Goal: Check status: Check status

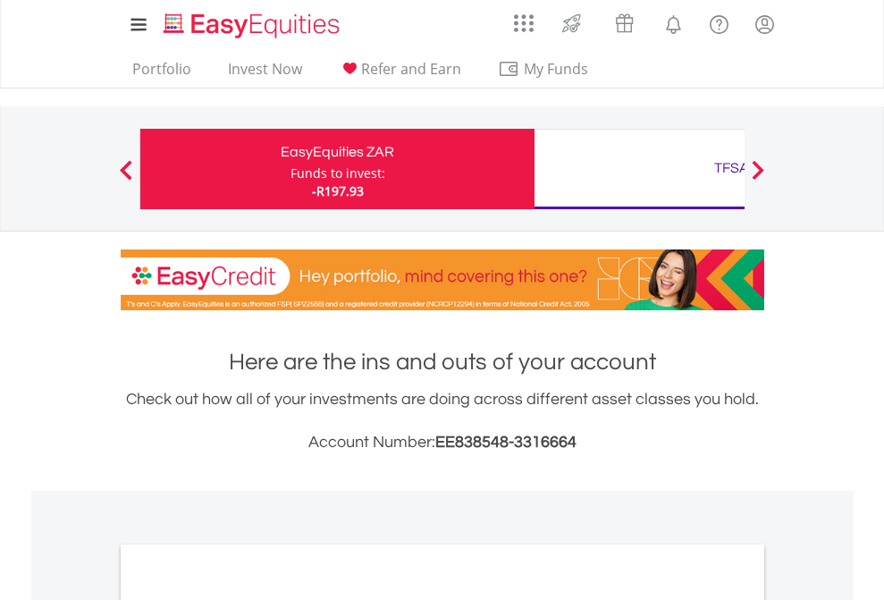
click at [291, 169] on div "Funds to invest:" at bounding box center [338, 174] width 95 height 18
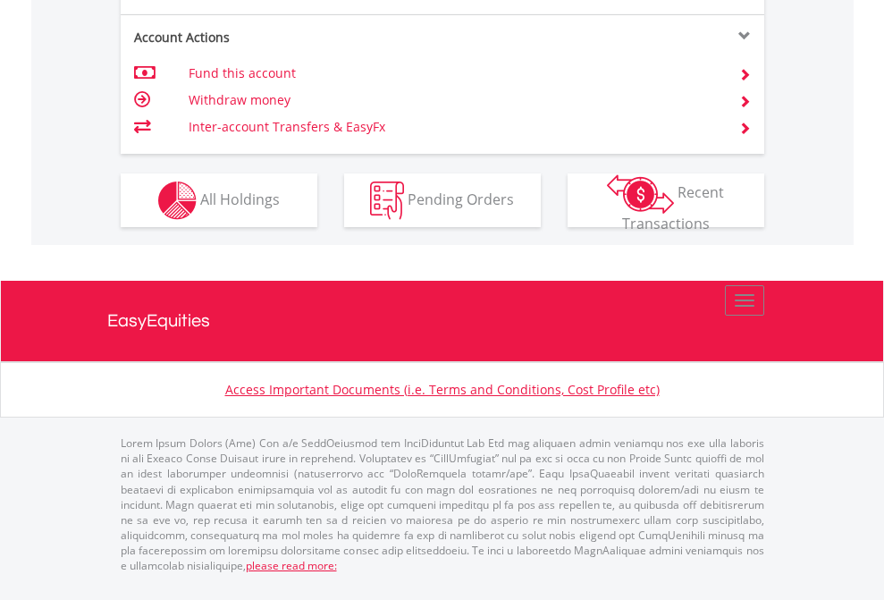
scroll to position [1714, 0]
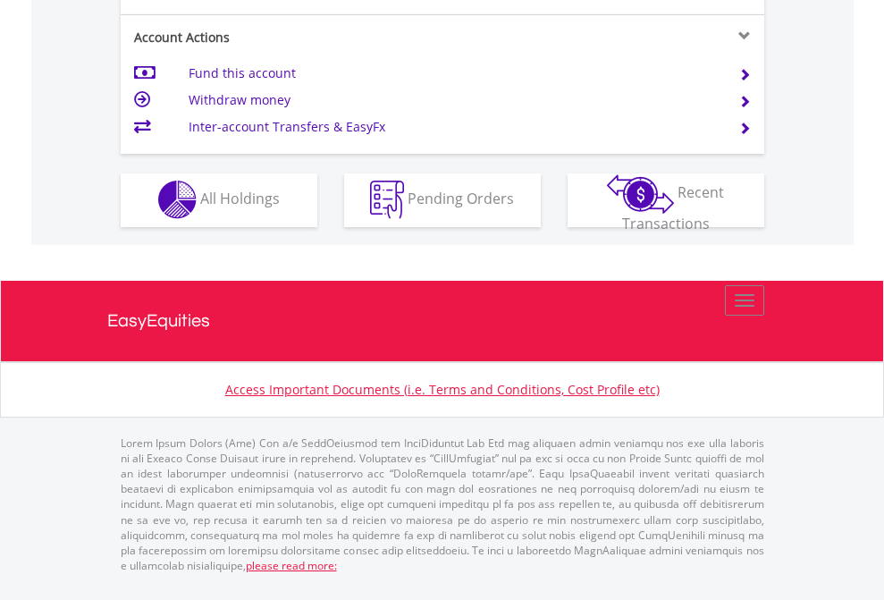
scroll to position [1672, 0]
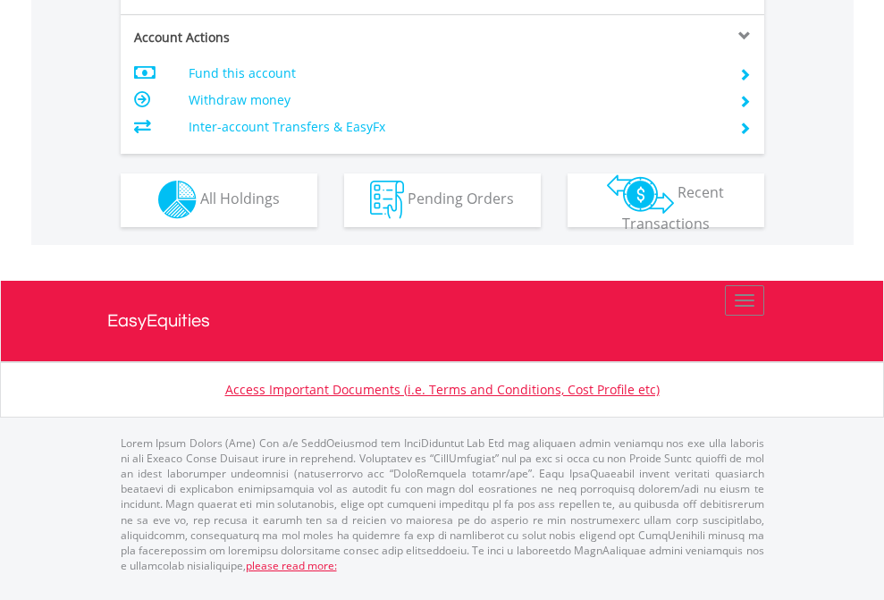
scroll to position [1672, 0]
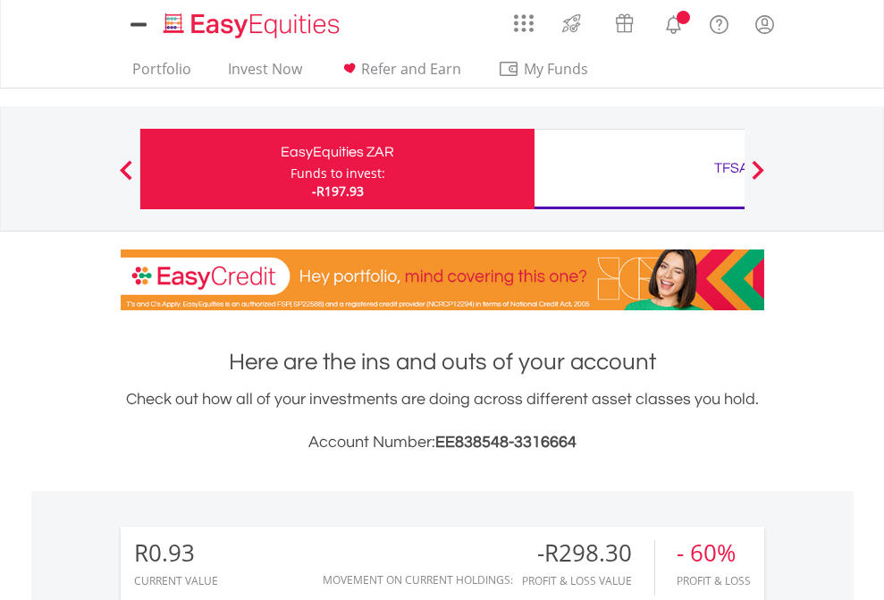
scroll to position [1371, 0]
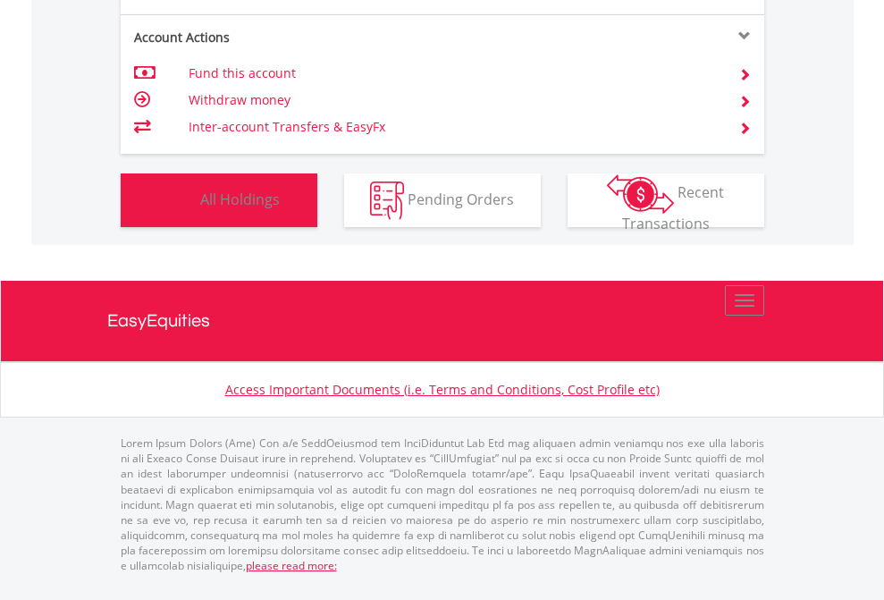
scroll to position [172, 281]
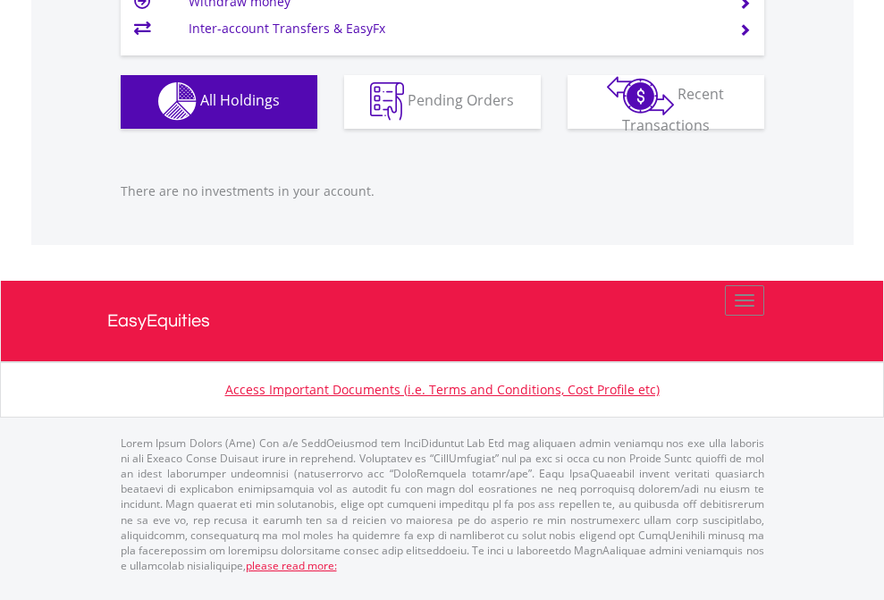
scroll to position [172, 281]
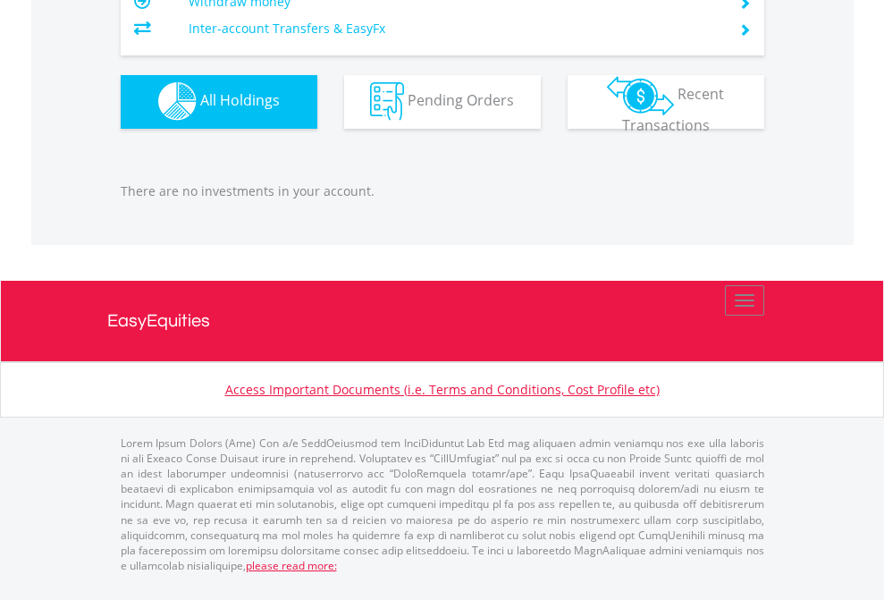
scroll to position [172, 281]
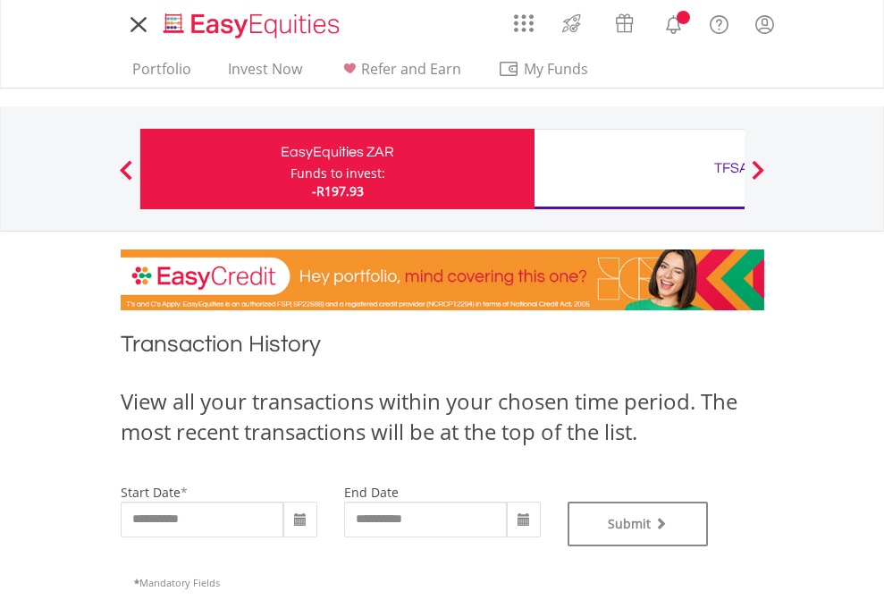
type input "**********"
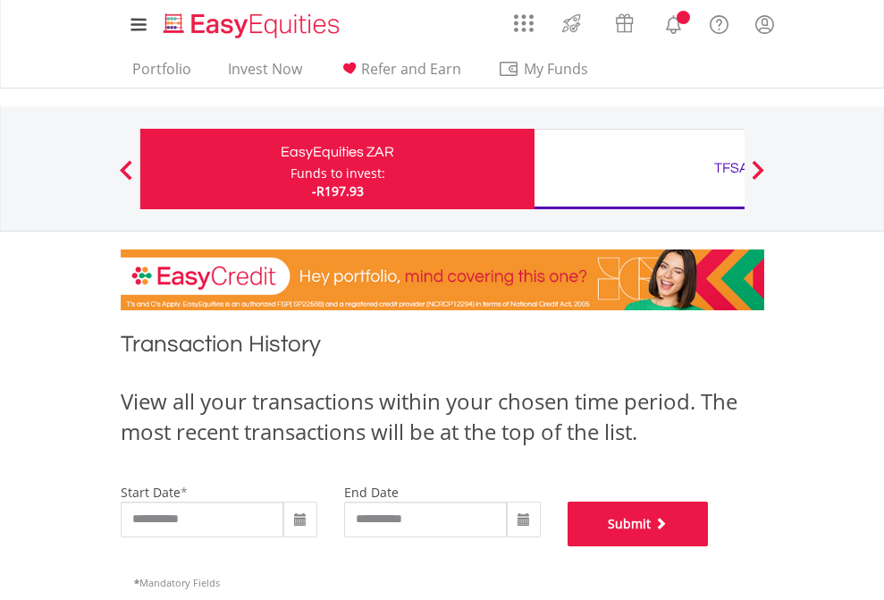
click at [709, 546] on button "Submit" at bounding box center [638, 524] width 141 height 45
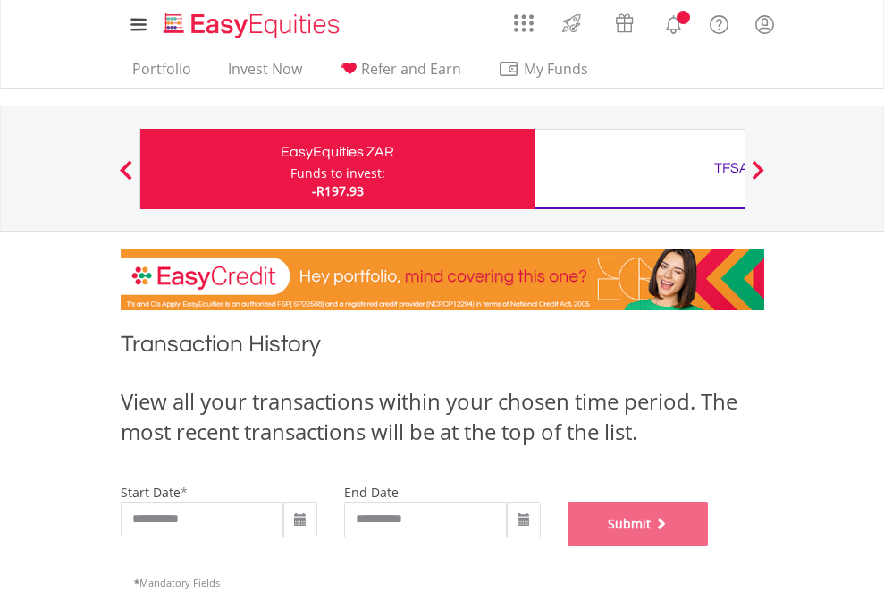
scroll to position [725, 0]
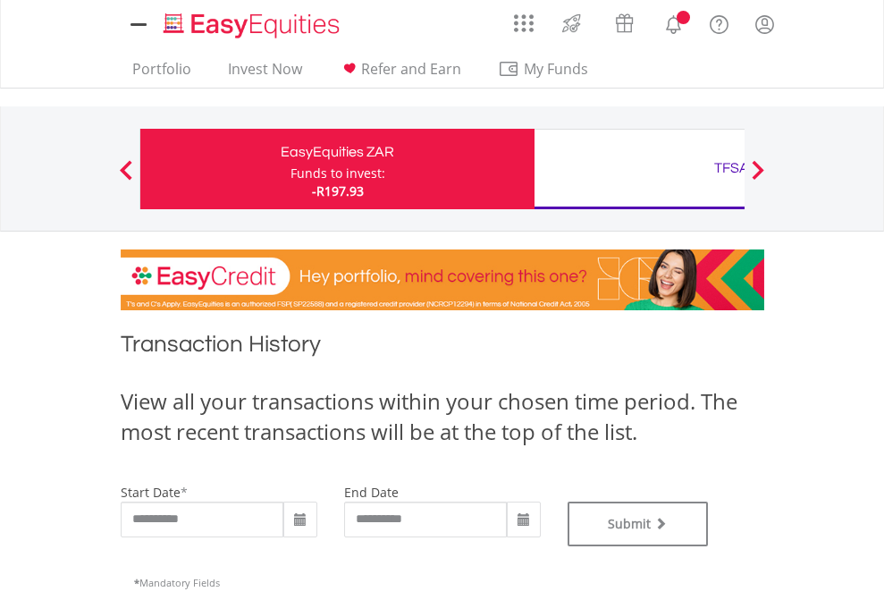
click at [639, 169] on div "TFSA" at bounding box center [731, 168] width 373 height 25
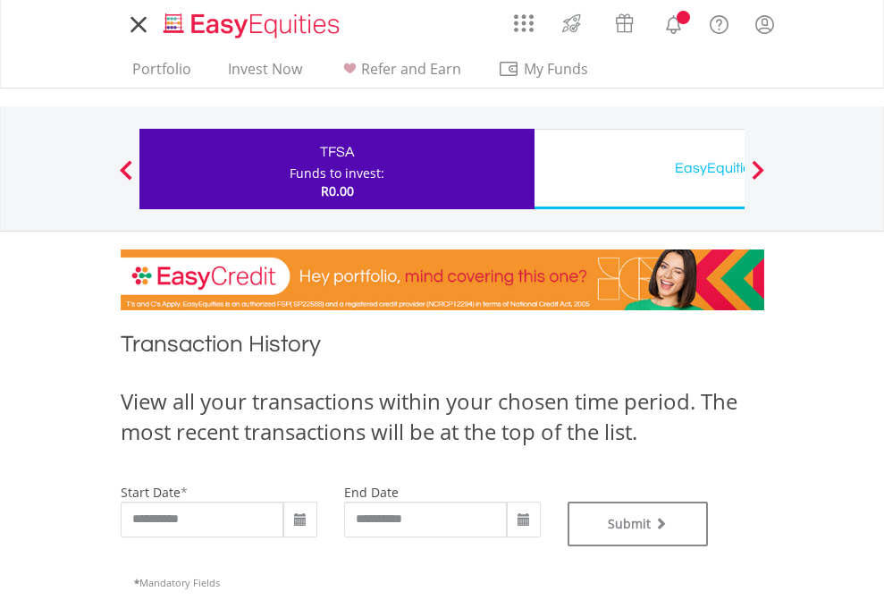
type input "**********"
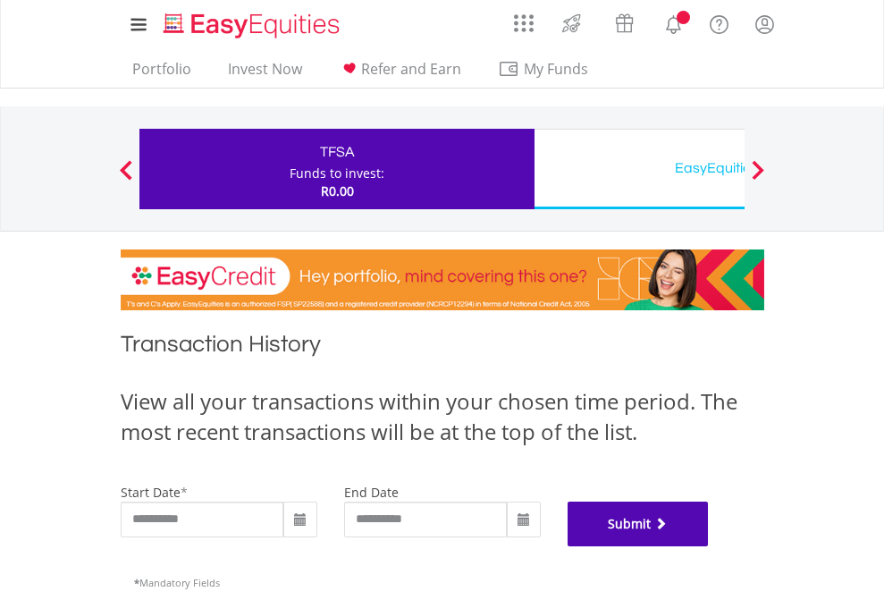
click at [709, 546] on button "Submit" at bounding box center [638, 524] width 141 height 45
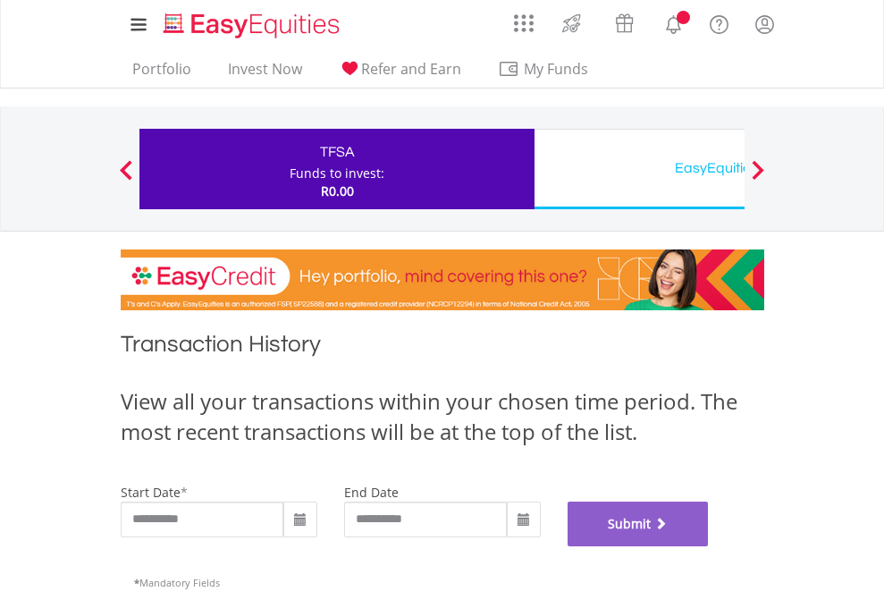
scroll to position [725, 0]
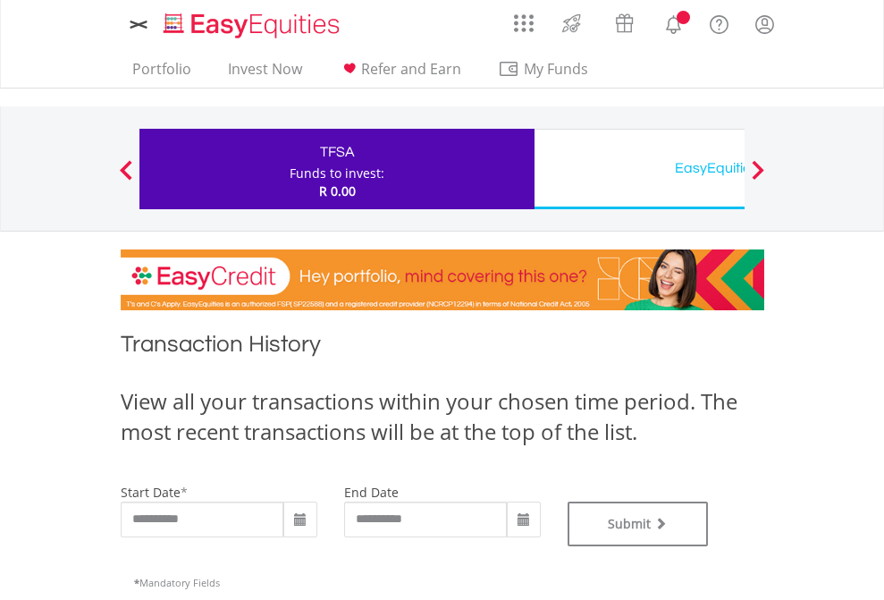
click at [639, 169] on div "EasyEquities USD" at bounding box center [731, 168] width 373 height 25
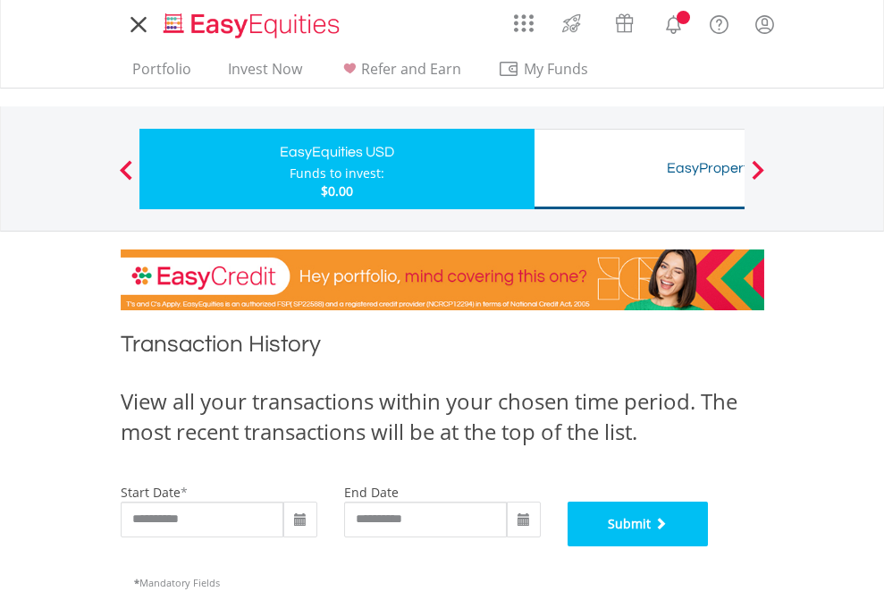
click at [709, 546] on button "Submit" at bounding box center [638, 524] width 141 height 45
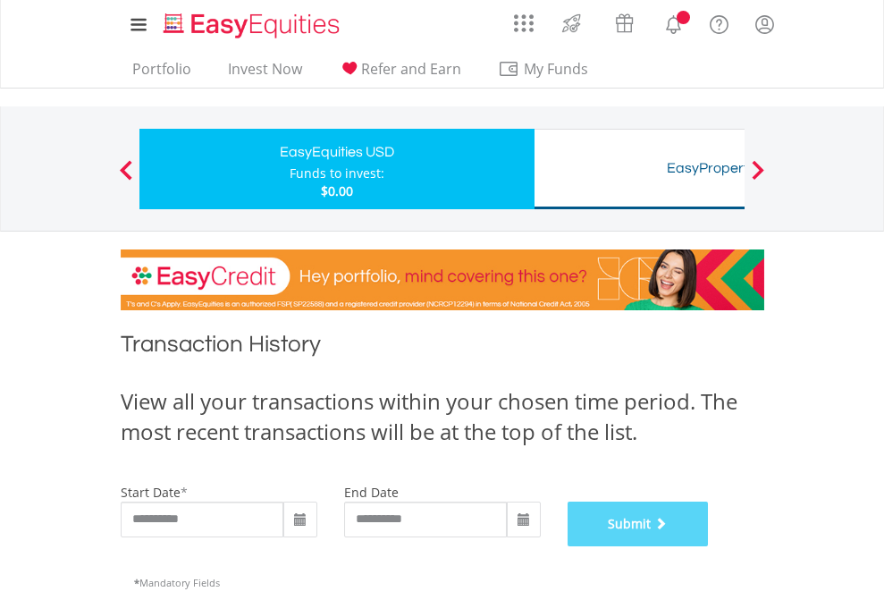
scroll to position [725, 0]
